Goal: Information Seeking & Learning: Understand process/instructions

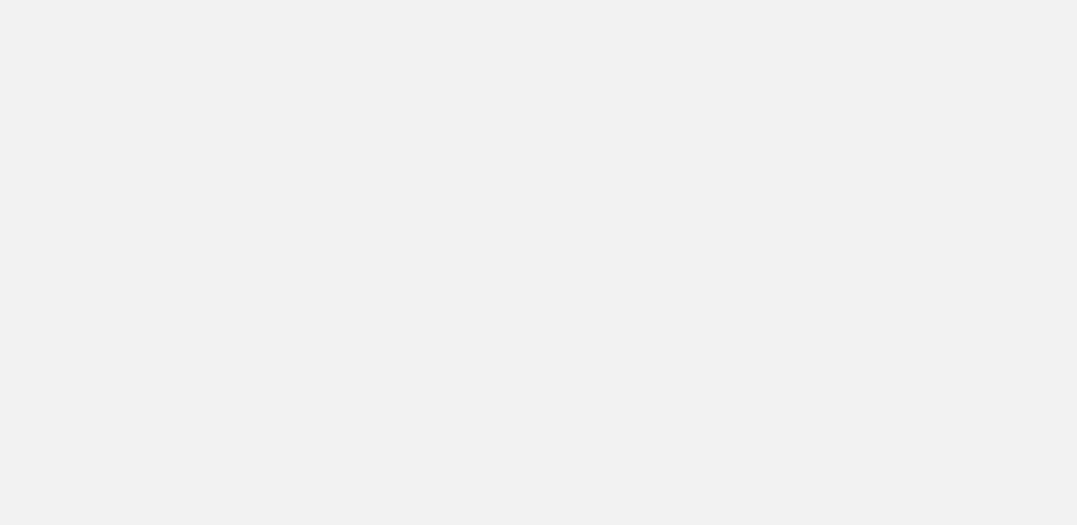
scroll to position [14593, 0]
click at [483, 268] on div "If you are in distress or need to talk to someone about your mental wellbeing, …" at bounding box center [539, 184] width 880 height 251
